Goal: Check status: Check status

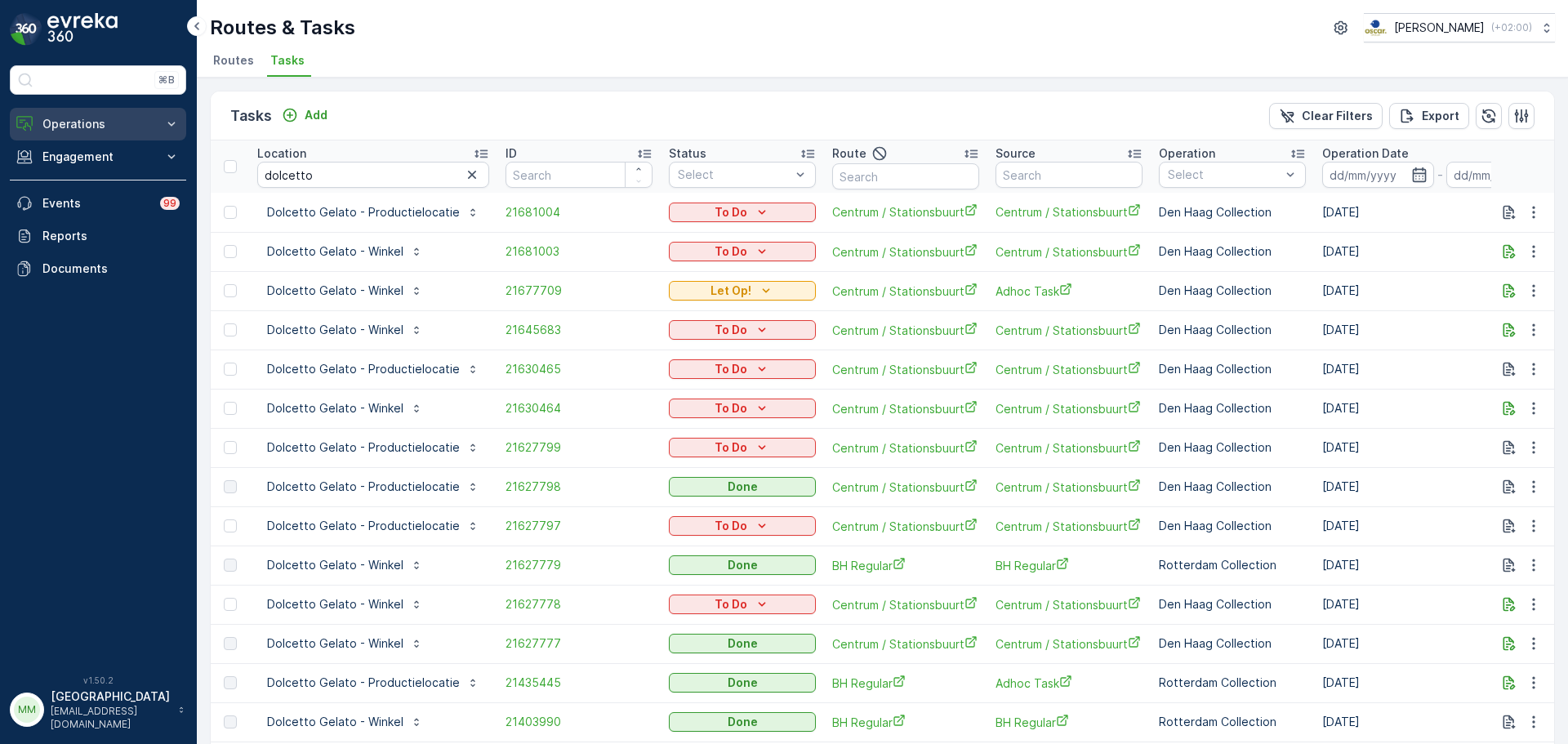
click at [106, 128] on p "Operations" at bounding box center [98, 124] width 111 height 16
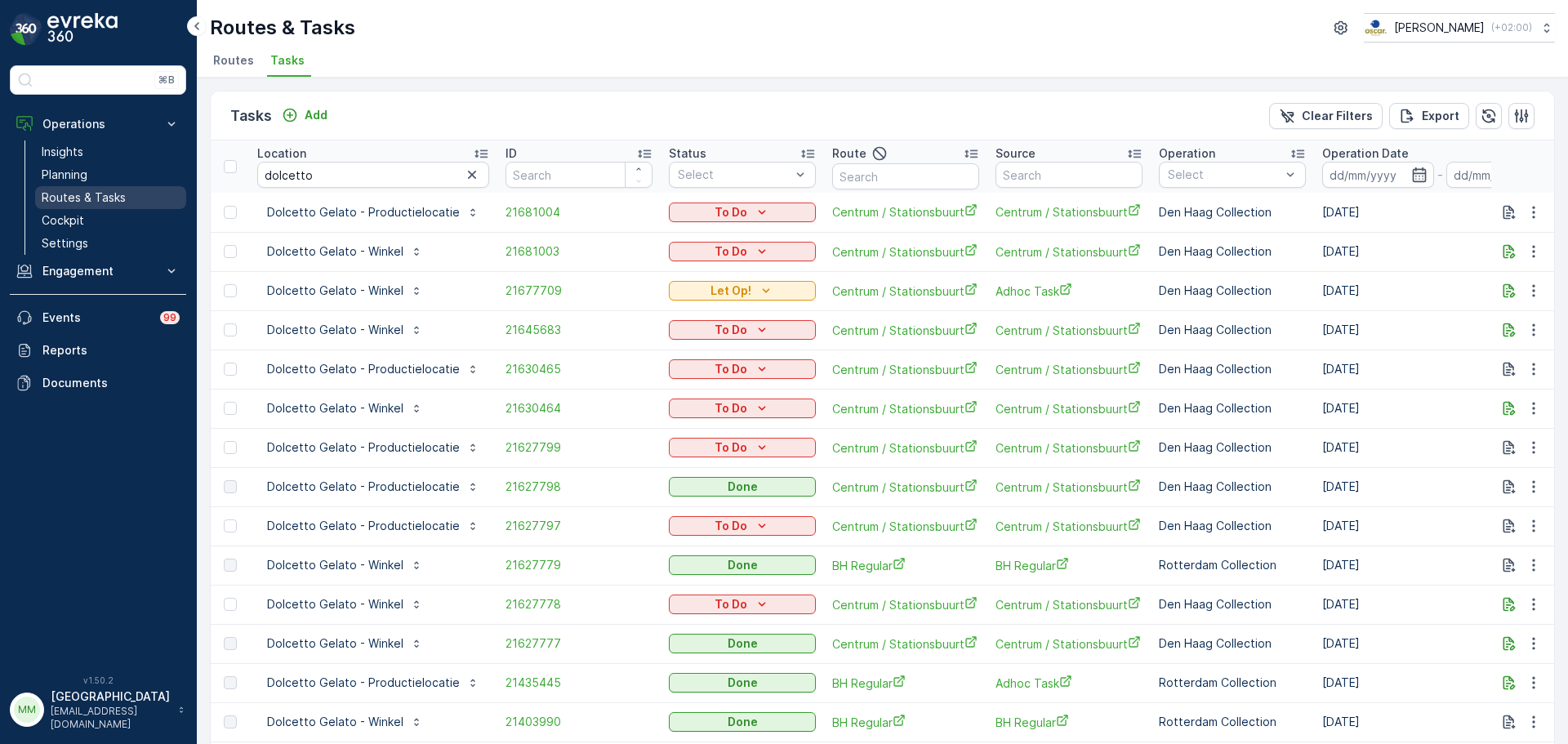
click at [103, 198] on p "Routes & Tasks" at bounding box center [83, 197] width 84 height 16
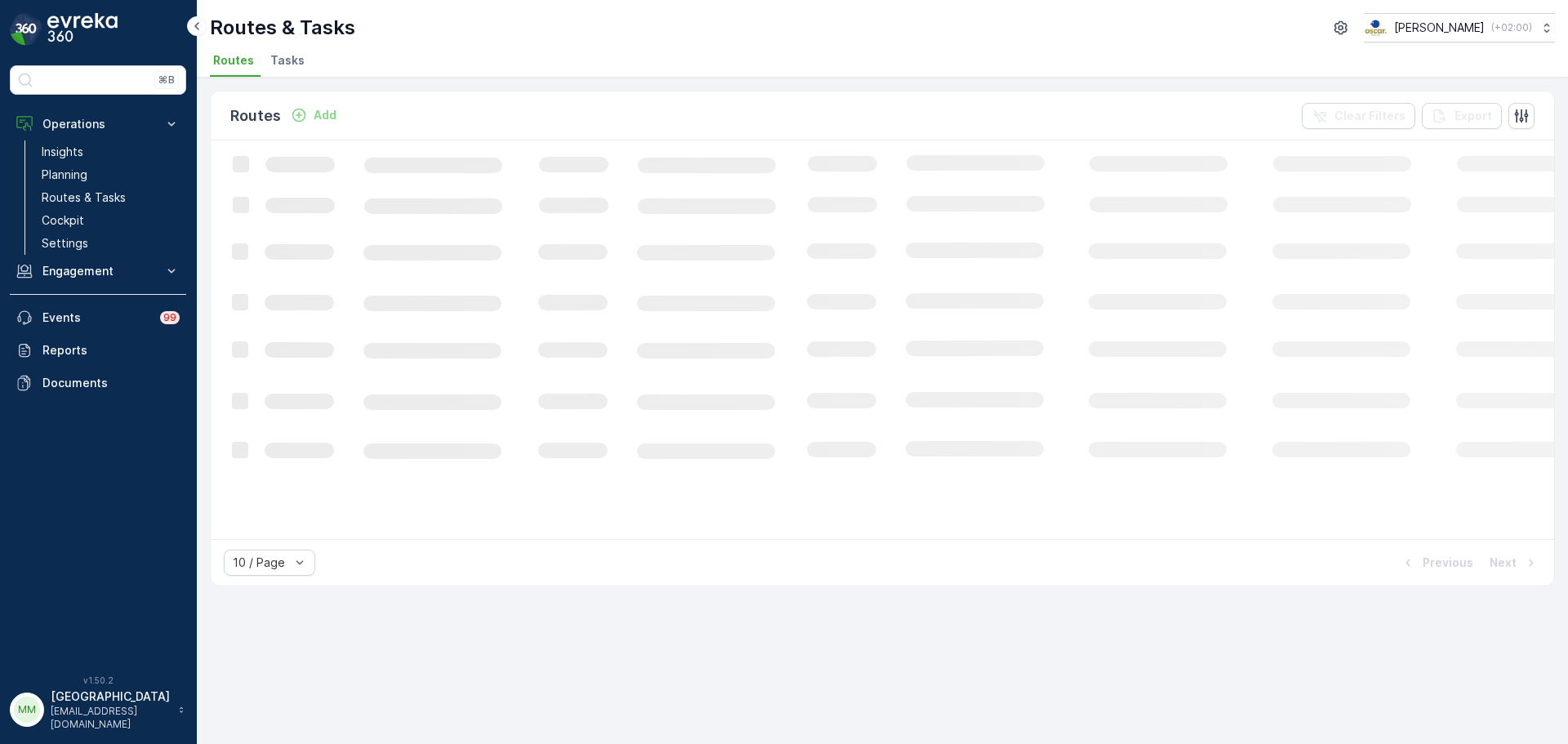
click at [281, 58] on span "Tasks" at bounding box center [287, 59] width 34 height 16
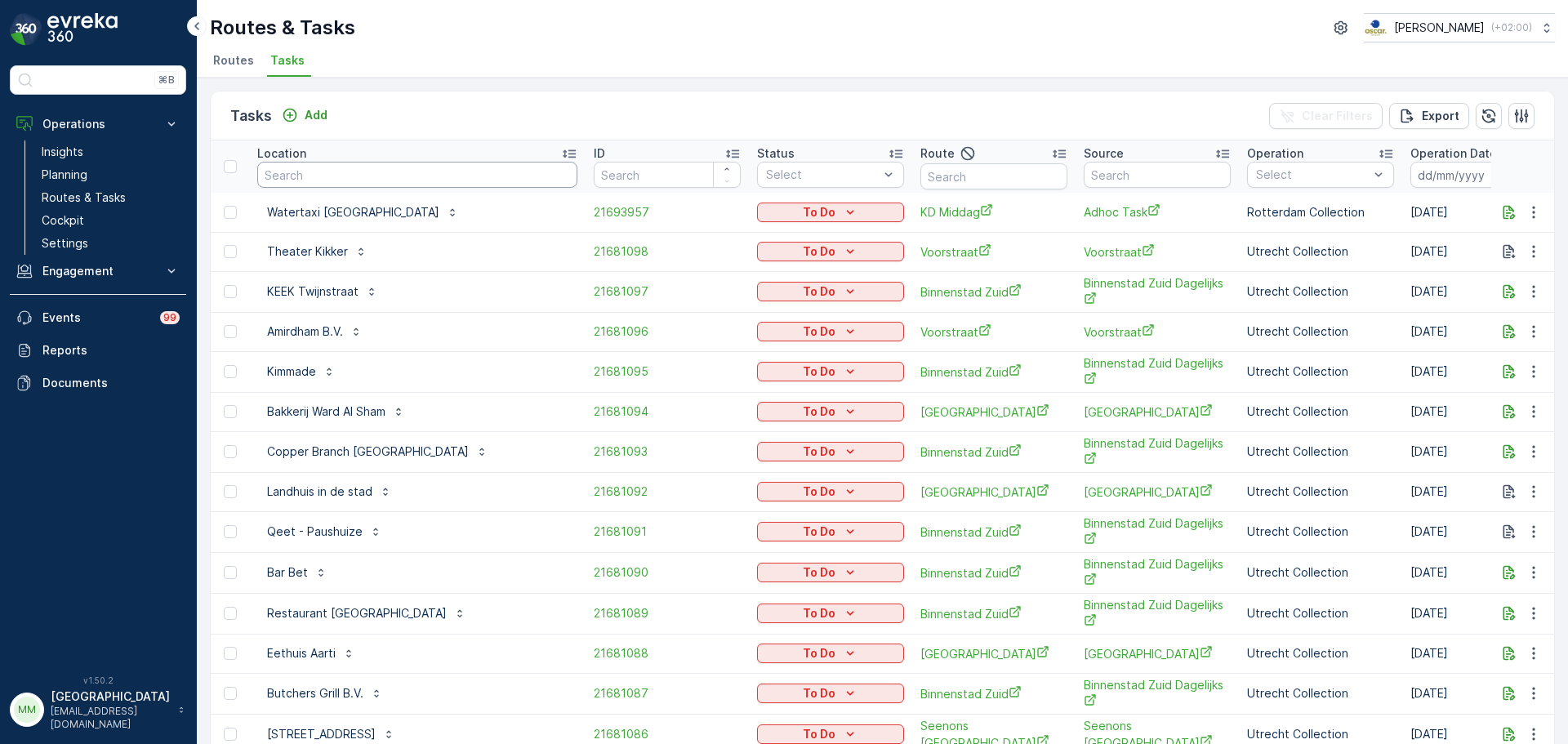
click at [413, 179] on input "text" at bounding box center [417, 175] width 320 height 26
type input "pacif"
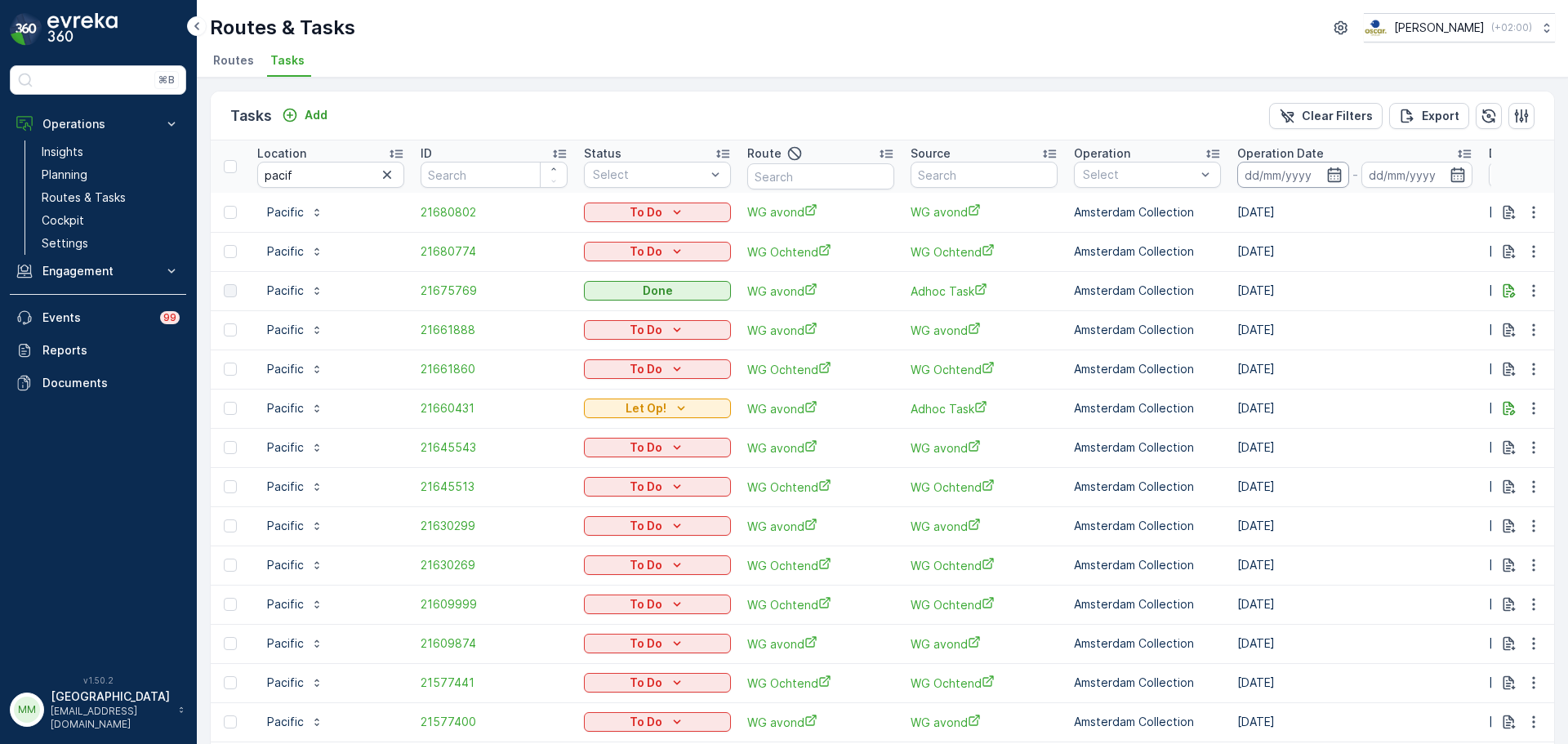
click at [1254, 172] on input at bounding box center [1293, 175] width 111 height 26
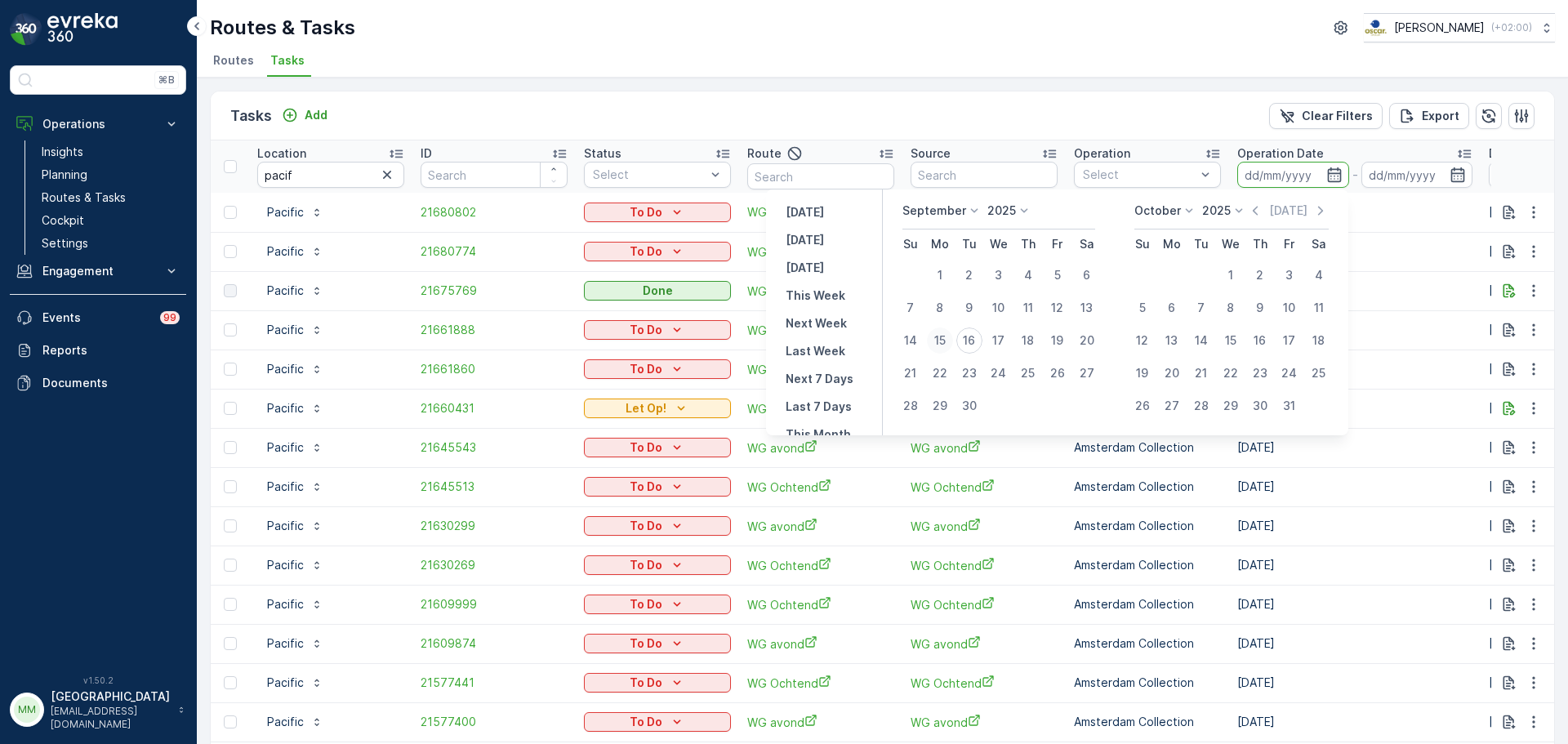
click at [947, 340] on div "15" at bounding box center [941, 341] width 26 height 26
type input "[DATE]"
click at [947, 340] on div "15" at bounding box center [941, 341] width 26 height 26
type input "[DATE]"
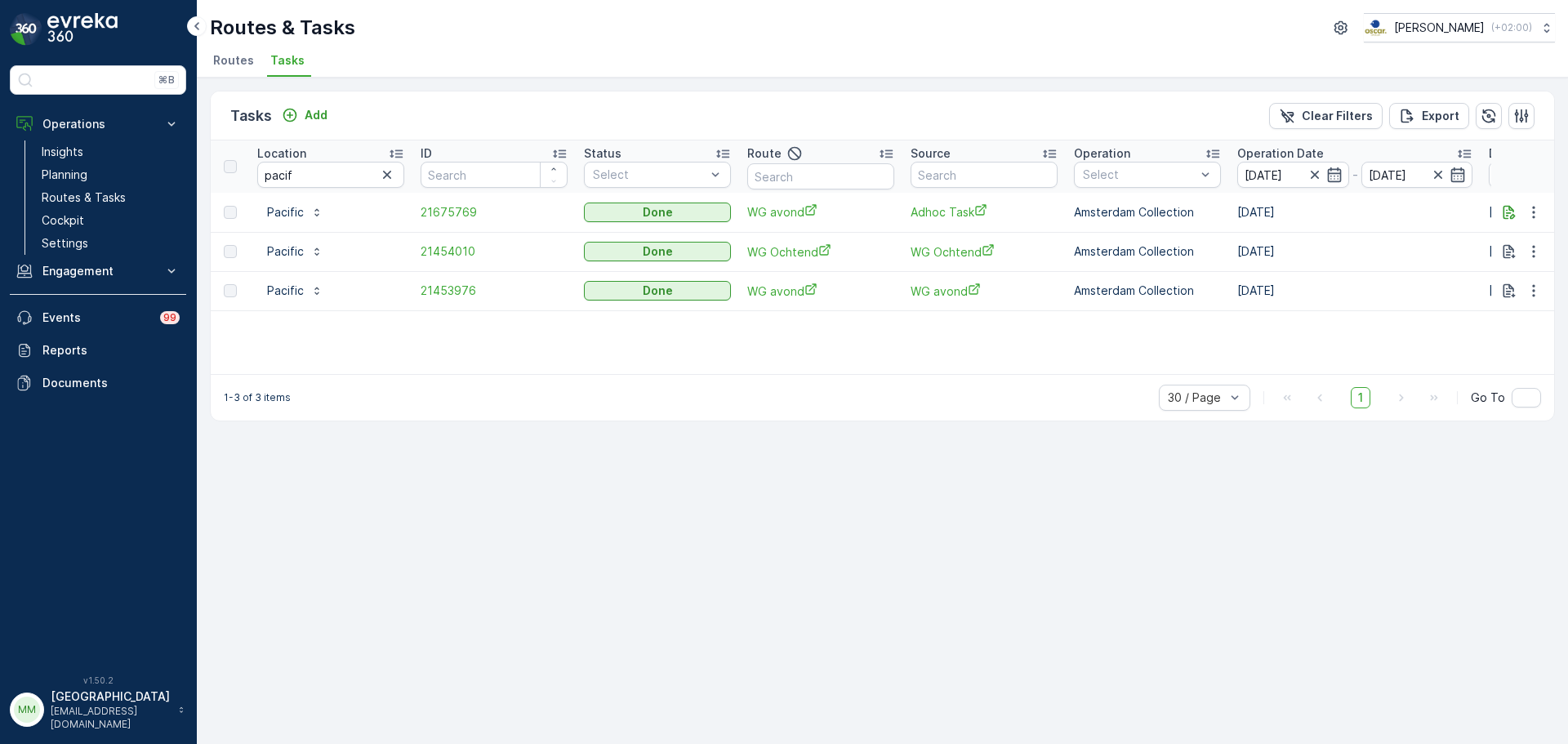
click at [450, 202] on td "21675769" at bounding box center [494, 212] width 163 height 40
click at [446, 211] on span "21675769" at bounding box center [494, 211] width 147 height 16
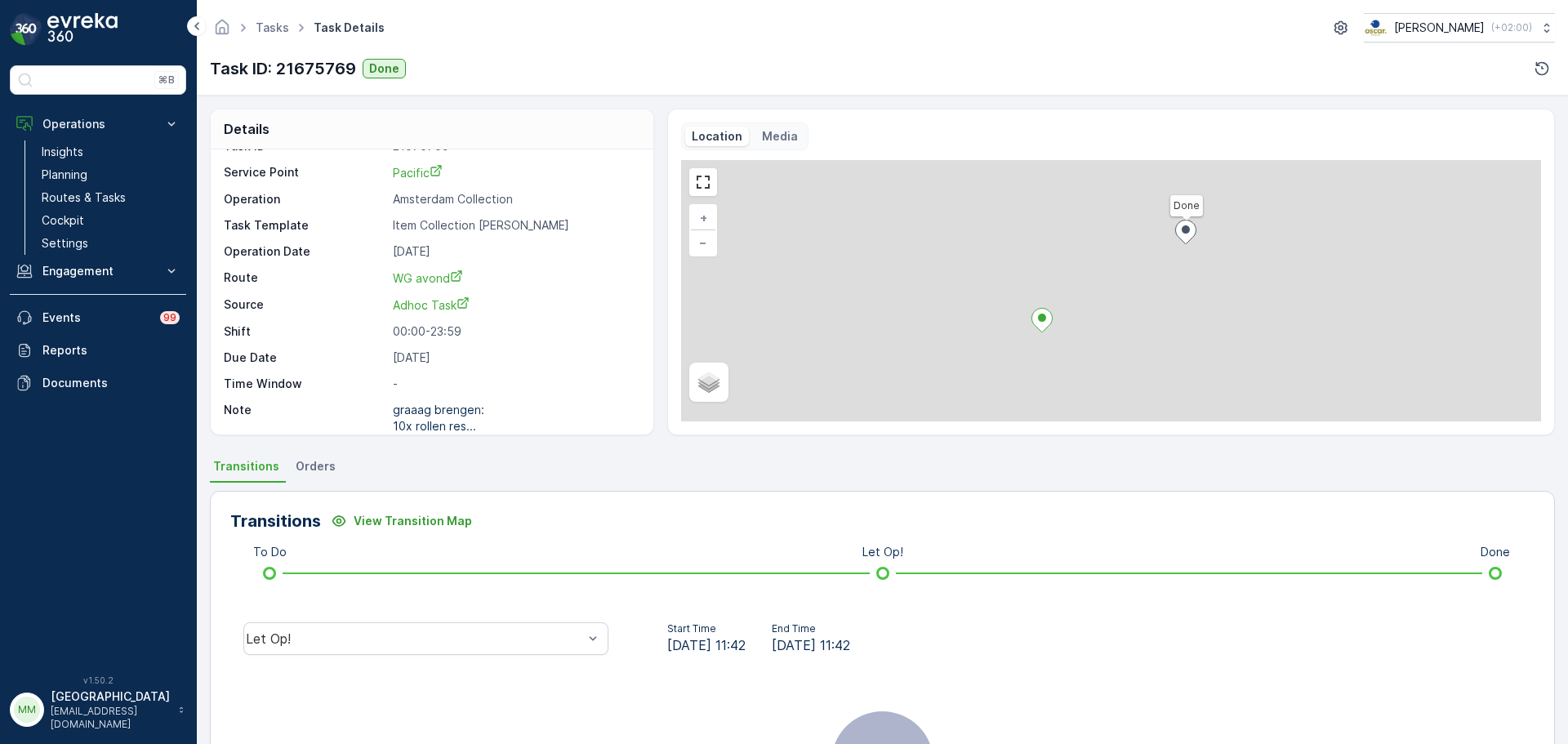
scroll to position [38, 0]
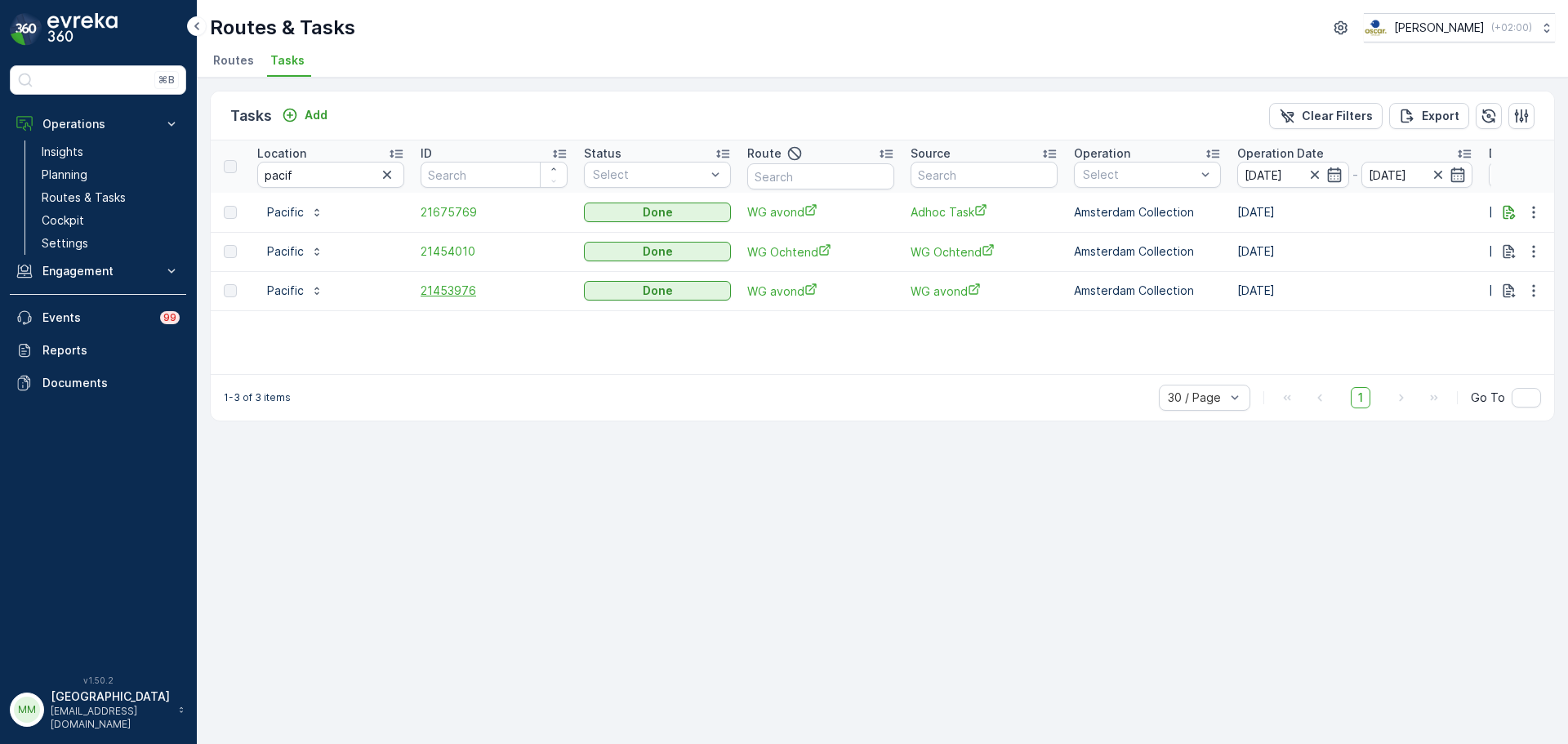
click at [437, 295] on span "21453976" at bounding box center [494, 290] width 147 height 16
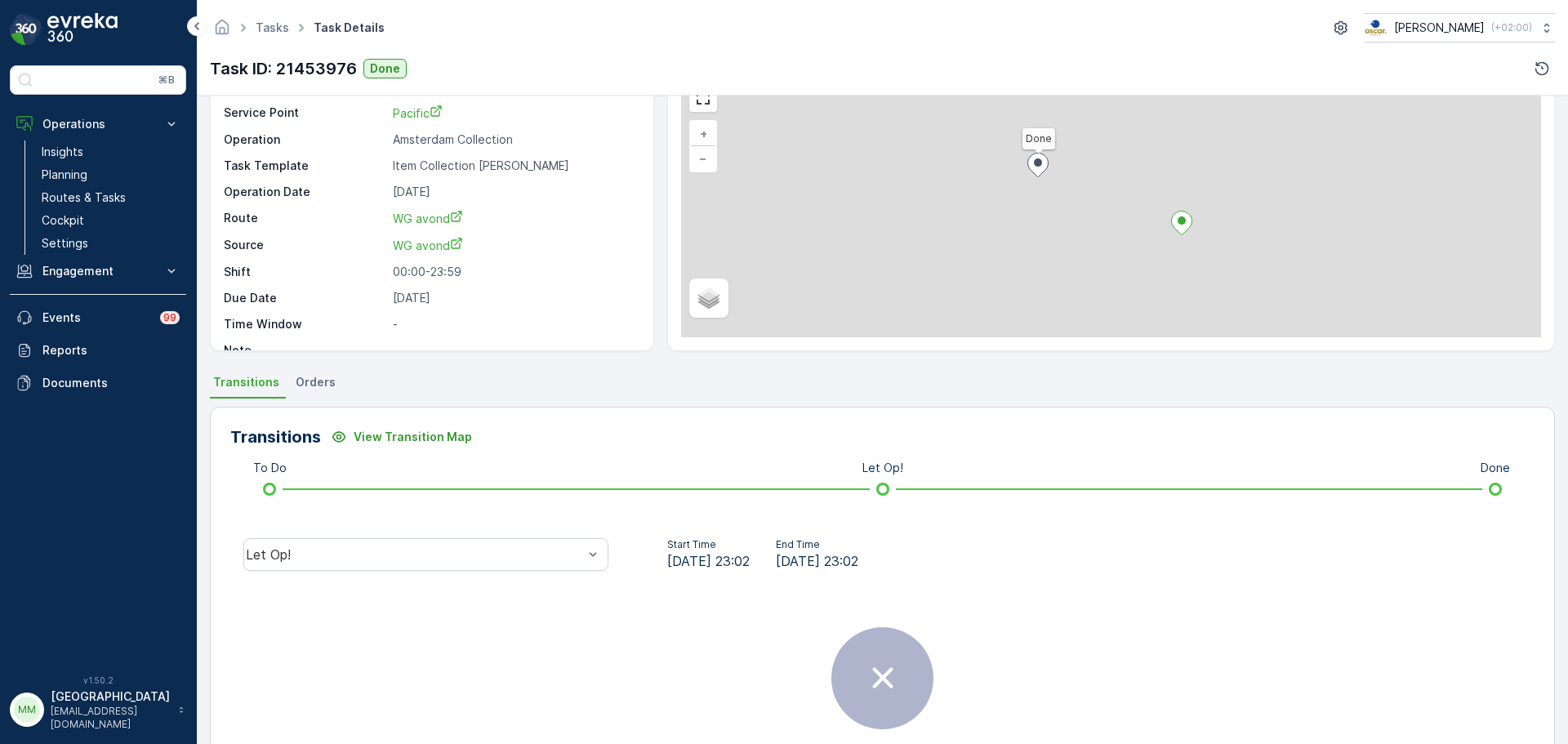
scroll to position [204, 0]
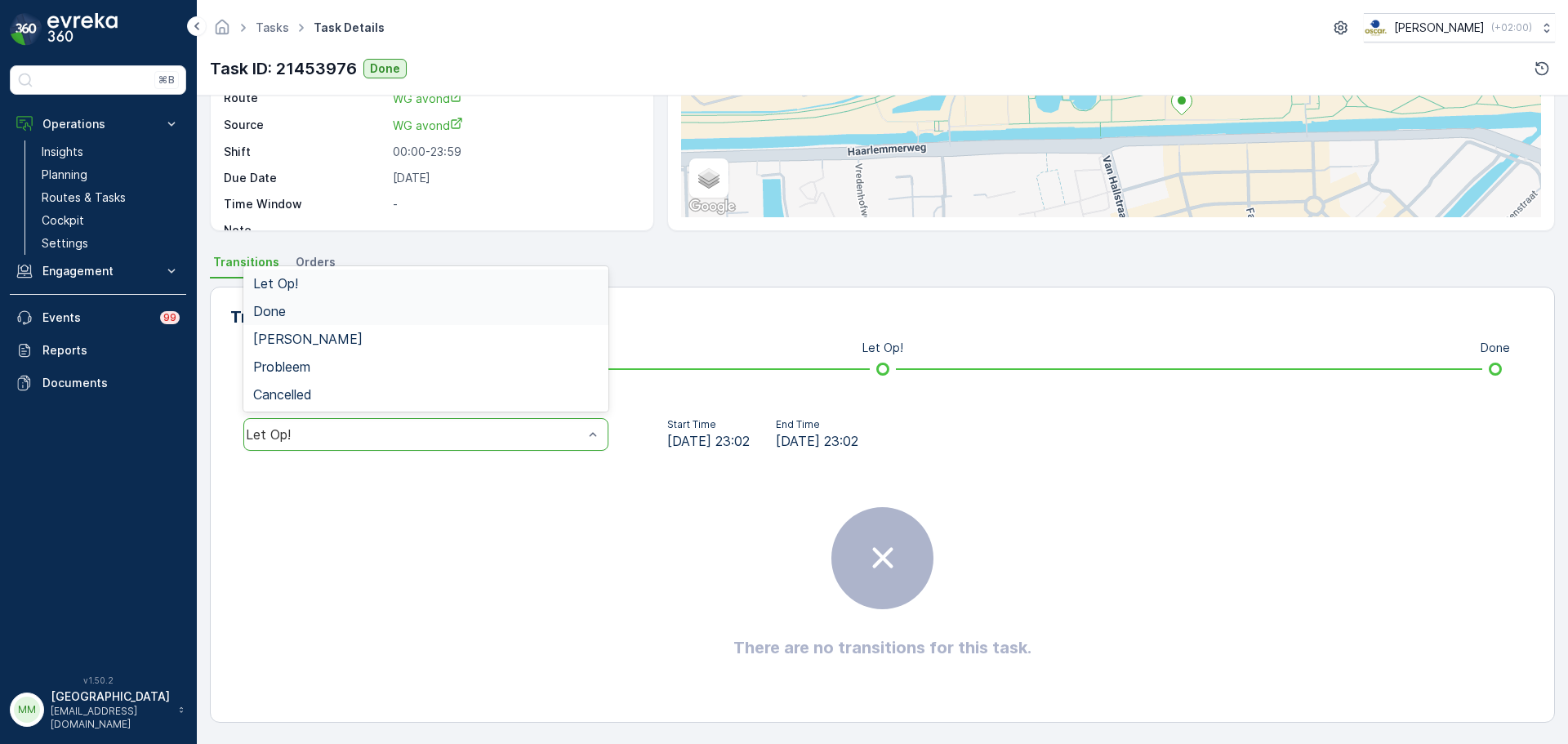
click at [385, 314] on div "Done" at bounding box center [426, 312] width 346 height 15
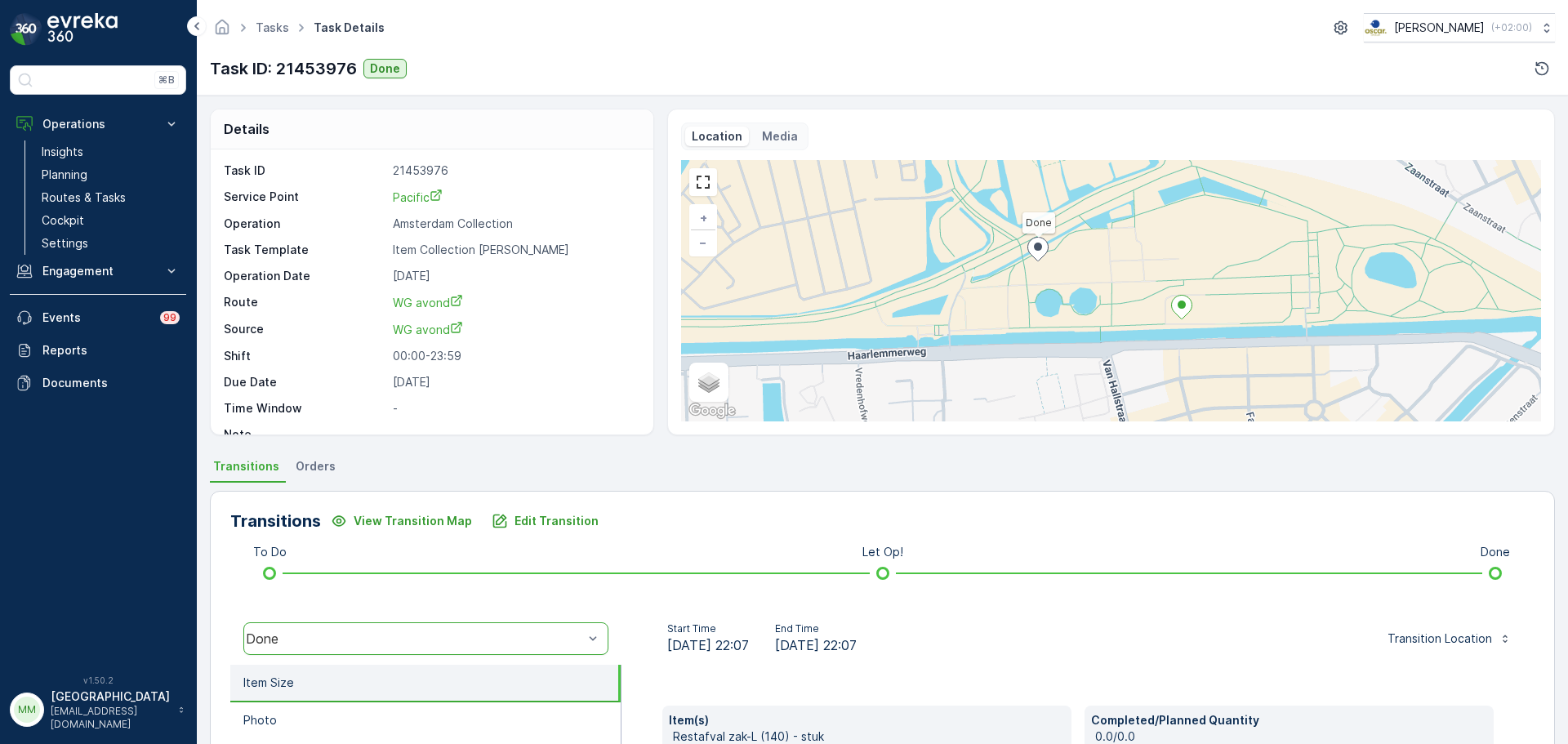
scroll to position [394, 0]
